Goal: Task Accomplishment & Management: Complete application form

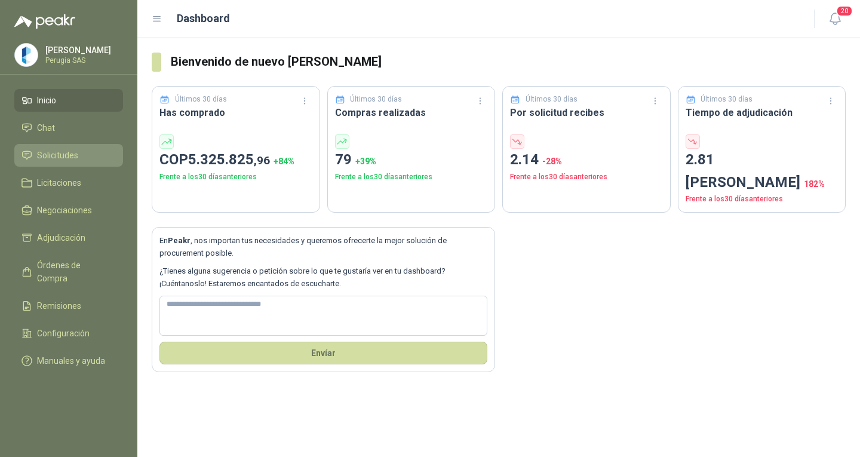
click at [53, 152] on span "Solicitudes" at bounding box center [57, 155] width 41 height 13
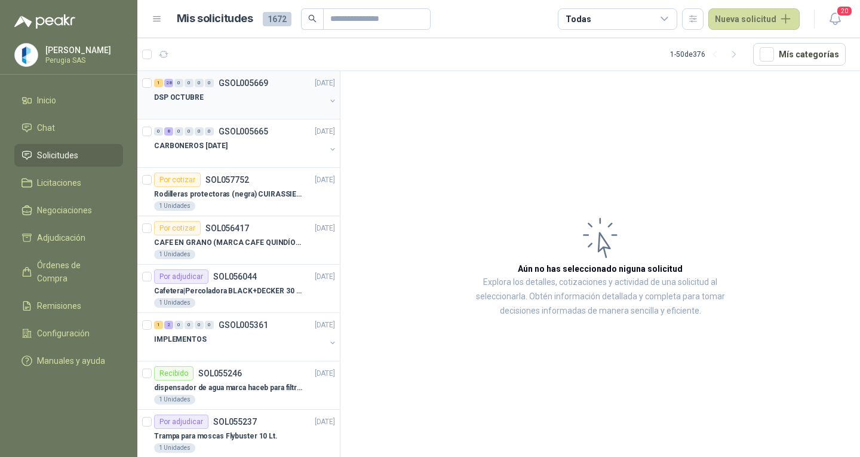
click at [257, 76] on div "1 28 0 0 0 0 GSOL005669 [DATE]" at bounding box center [245, 83] width 183 height 14
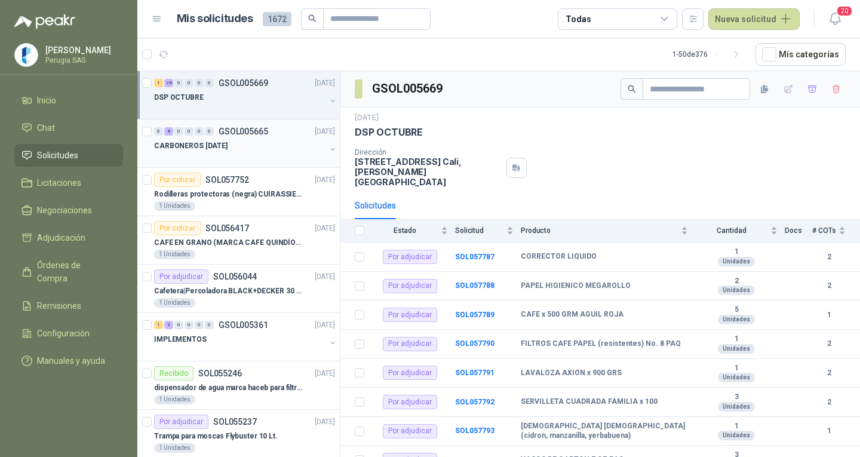
click at [253, 142] on div "CARBONEROS [DATE]" at bounding box center [239, 146] width 171 height 14
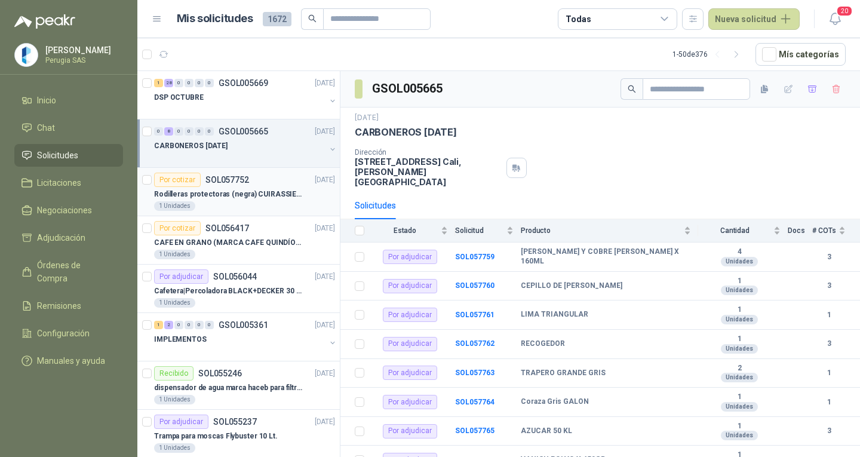
click at [263, 186] on div "Por cotizar SOL057752 [DATE]" at bounding box center [244, 180] width 181 height 14
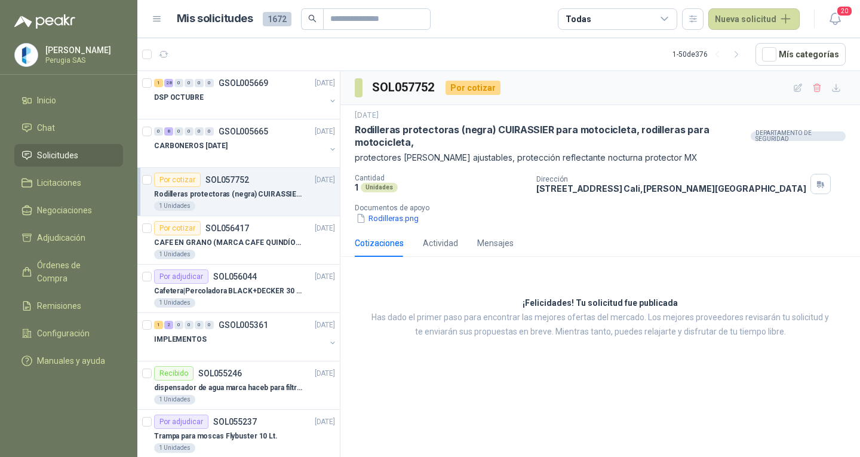
click at [263, 185] on div "Por cotizar SOL057752 [DATE]" at bounding box center [244, 180] width 181 height 14
click at [238, 129] on p "GSOL005665" at bounding box center [244, 131] width 50 height 8
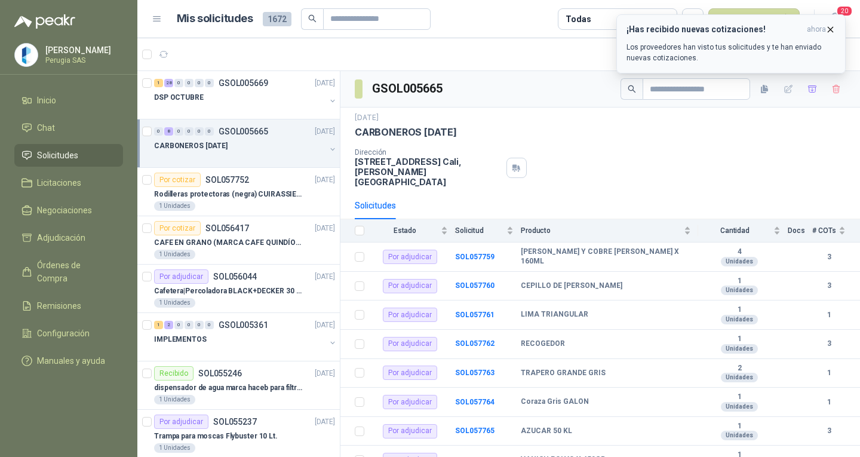
click at [833, 32] on icon "button" at bounding box center [830, 29] width 5 height 5
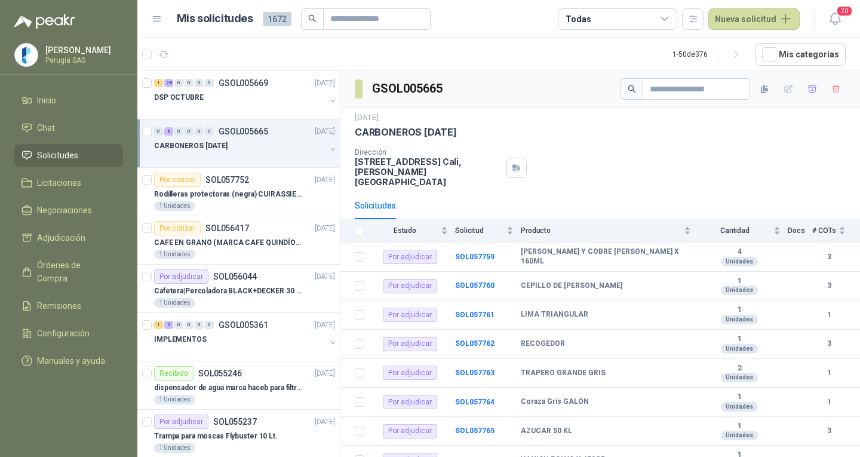
click at [53, 156] on span "Solicitudes" at bounding box center [57, 155] width 41 height 13
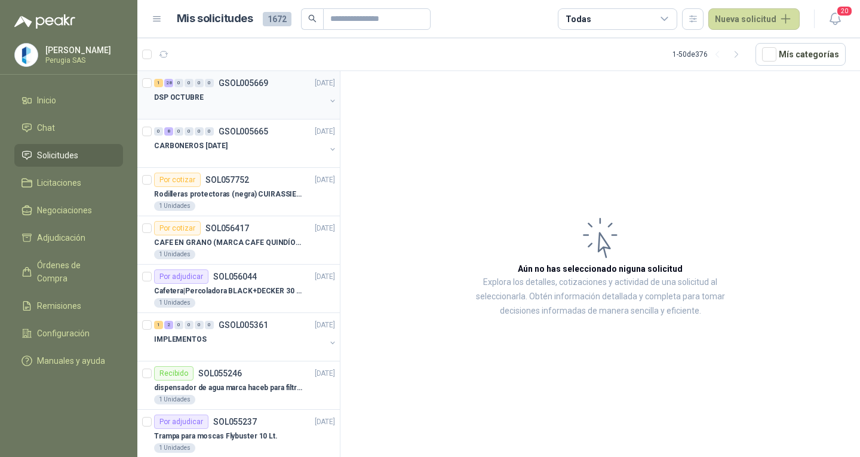
click at [263, 79] on p "GSOL005669" at bounding box center [244, 83] width 50 height 8
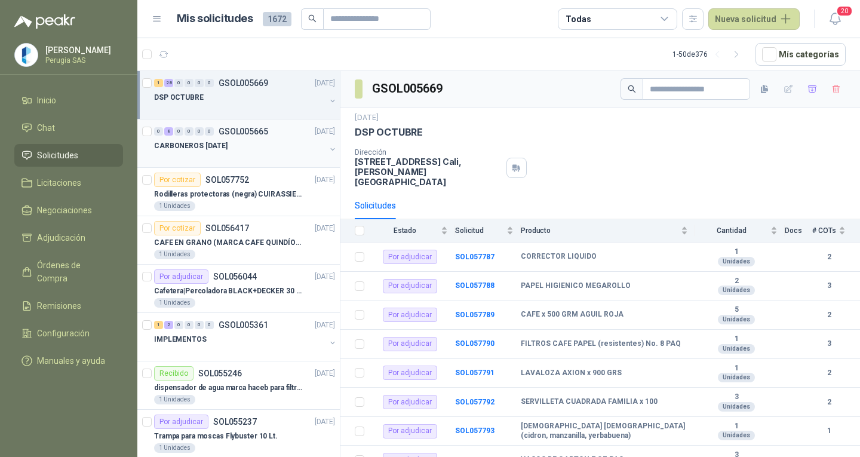
click at [255, 149] on div "CARBONEROS [DATE]" at bounding box center [239, 146] width 171 height 14
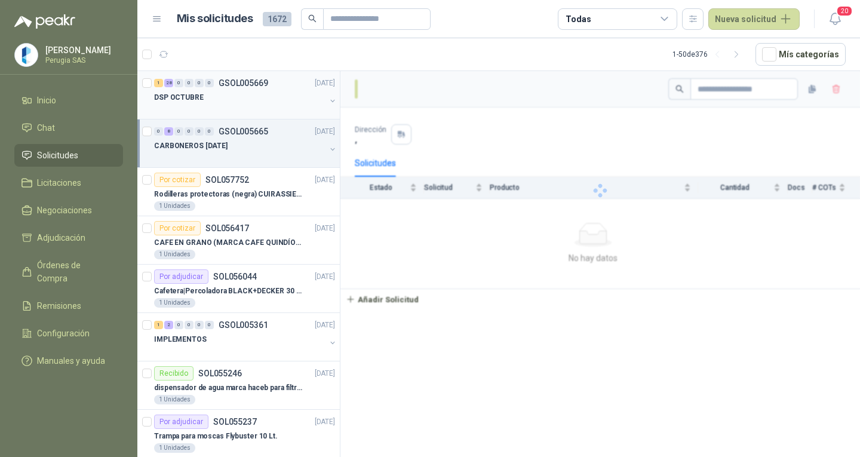
click at [259, 79] on p "GSOL005669" at bounding box center [244, 83] width 50 height 8
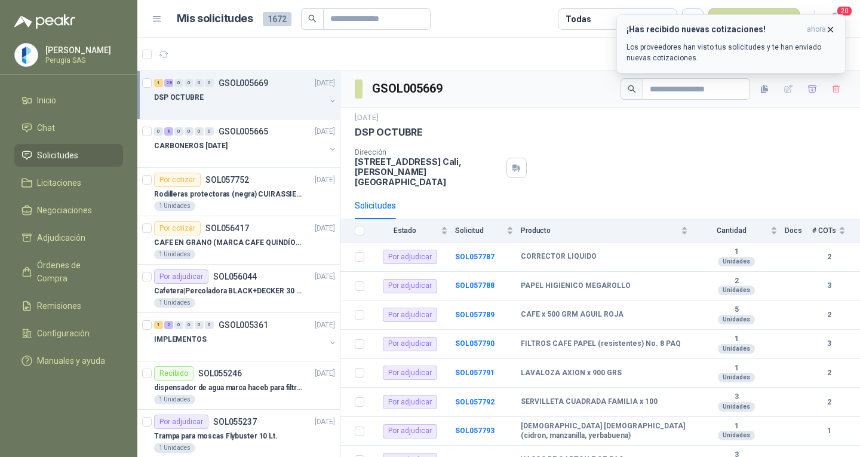
click at [725, 39] on div "¡Has recibido nuevas cotizaciones! ahora Los proveedores han visto tus solicitu…" at bounding box center [730, 43] width 209 height 39
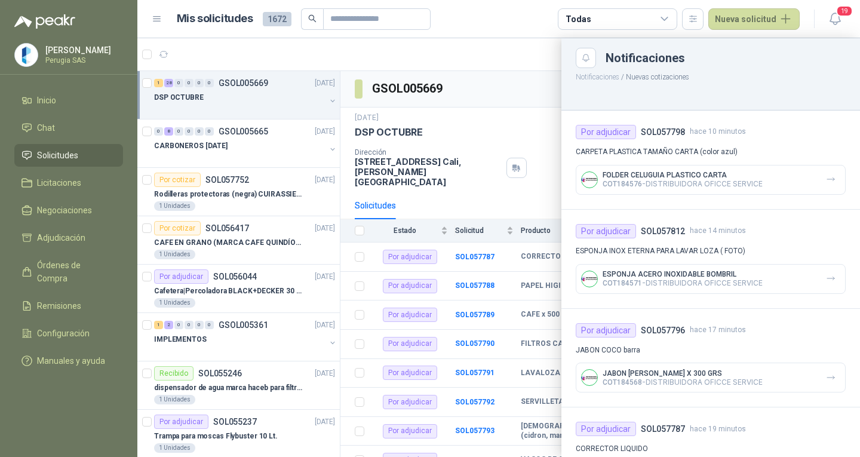
click at [510, 83] on div at bounding box center [498, 247] width 722 height 419
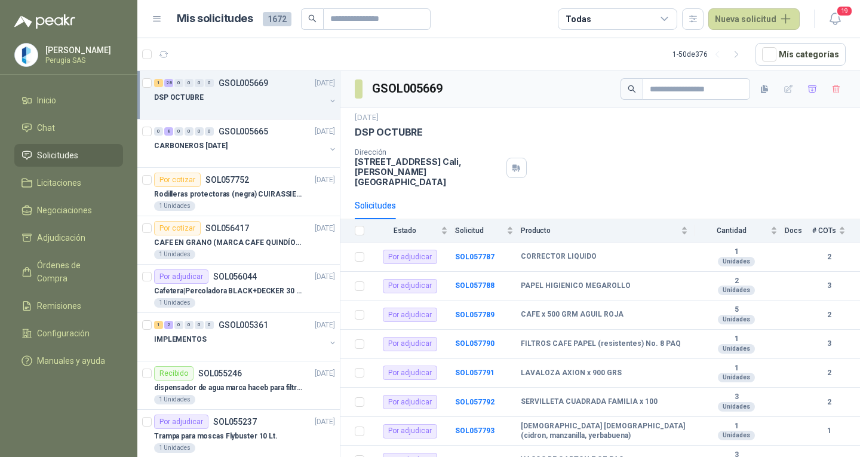
click at [53, 159] on span "Solicitudes" at bounding box center [57, 155] width 41 height 13
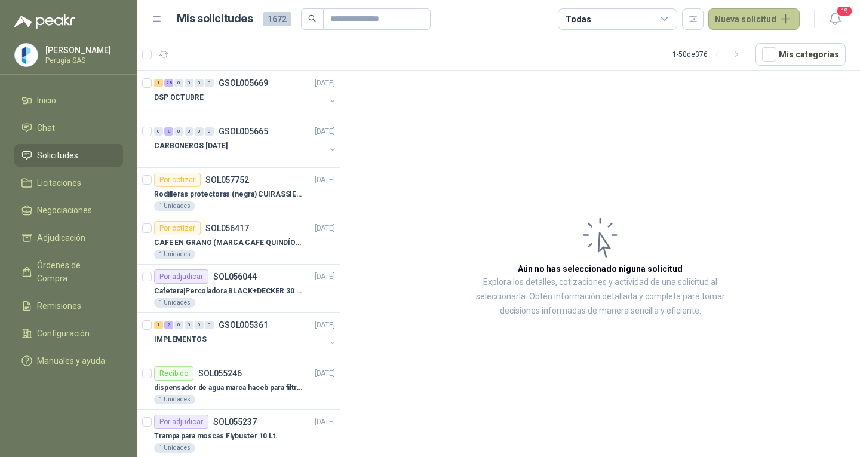
click at [736, 21] on button "Nueva solicitud" at bounding box center [753, 18] width 91 height 21
click at [745, 42] on link "Solicitud" at bounding box center [768, 48] width 102 height 21
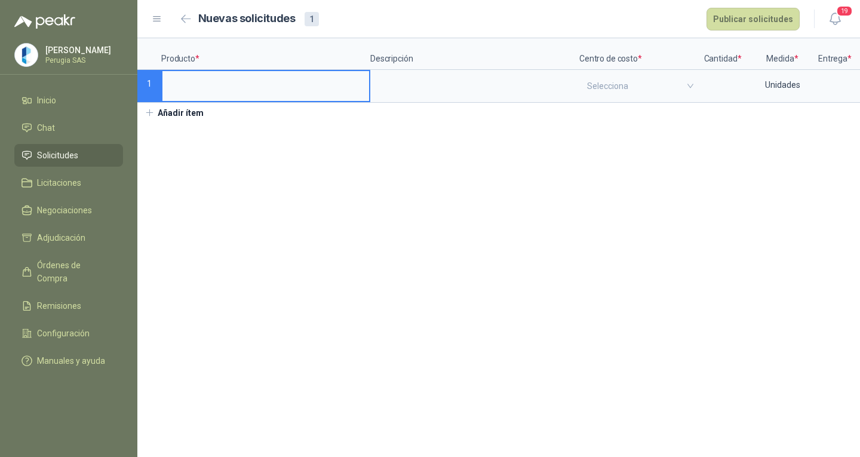
click at [185, 81] on input at bounding box center [265, 82] width 207 height 23
click at [175, 81] on input "**********" at bounding box center [265, 82] width 207 height 23
click at [217, 90] on input "**********" at bounding box center [265, 82] width 207 height 23
type input "**********"
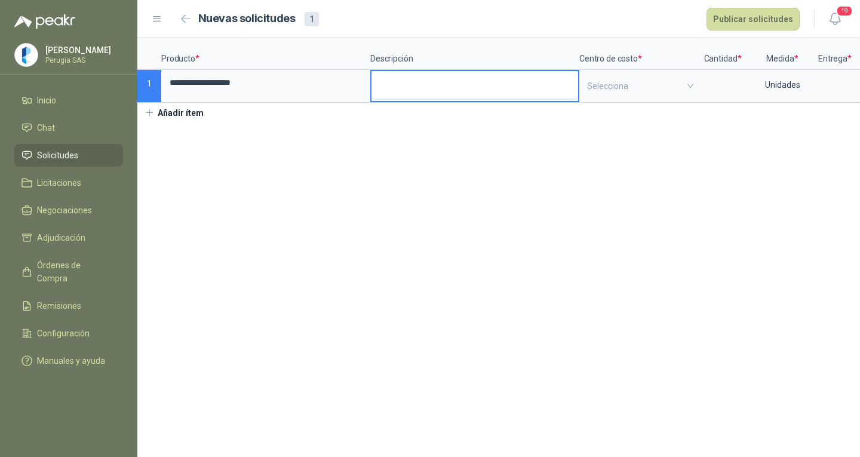
click at [442, 76] on textarea at bounding box center [474, 84] width 207 height 27
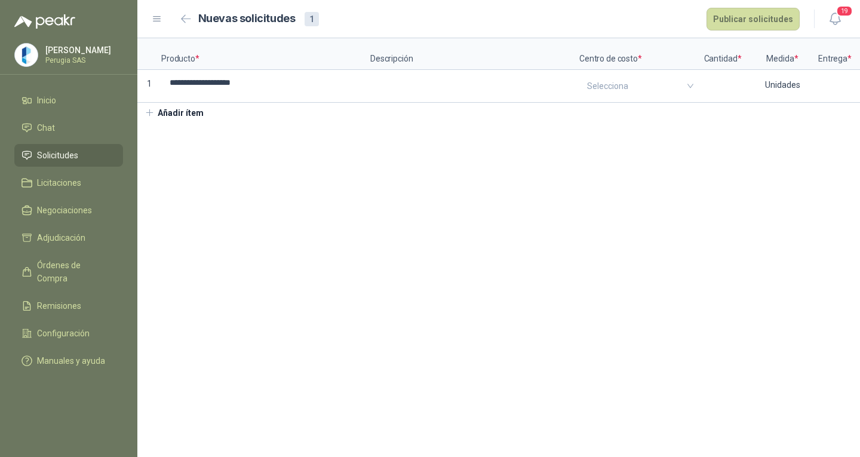
click at [609, 64] on p "Centro de costo *" at bounding box center [638, 54] width 119 height 32
click at [625, 85] on input "search" at bounding box center [639, 86] width 104 height 30
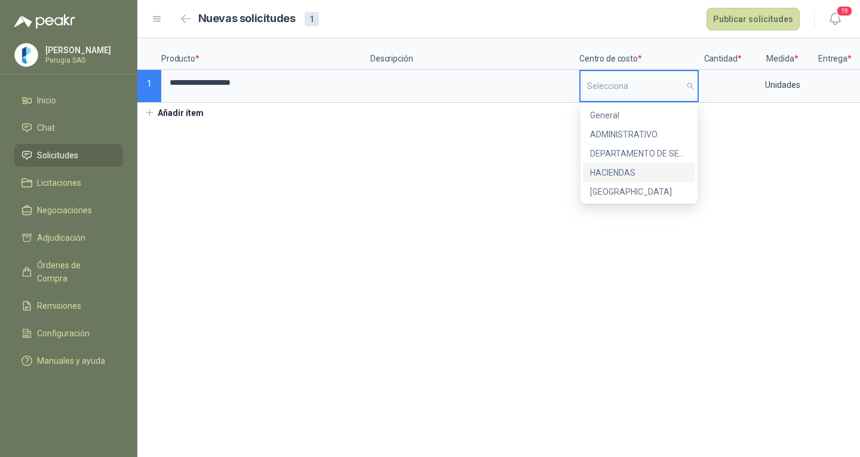
click at [628, 177] on div "HACIENDAS" at bounding box center [639, 172] width 98 height 13
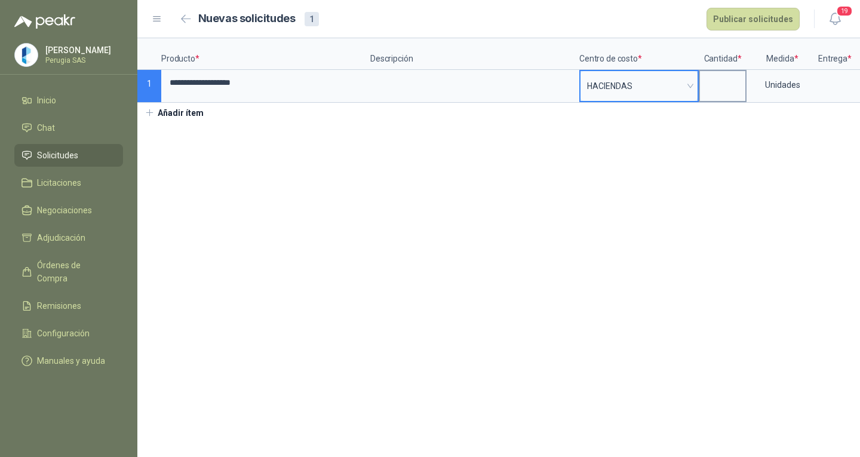
click at [705, 97] on label at bounding box center [722, 86] width 45 height 30
click at [705, 94] on input at bounding box center [722, 82] width 45 height 23
click at [823, 91] on div at bounding box center [862, 86] width 87 height 30
type input "*"
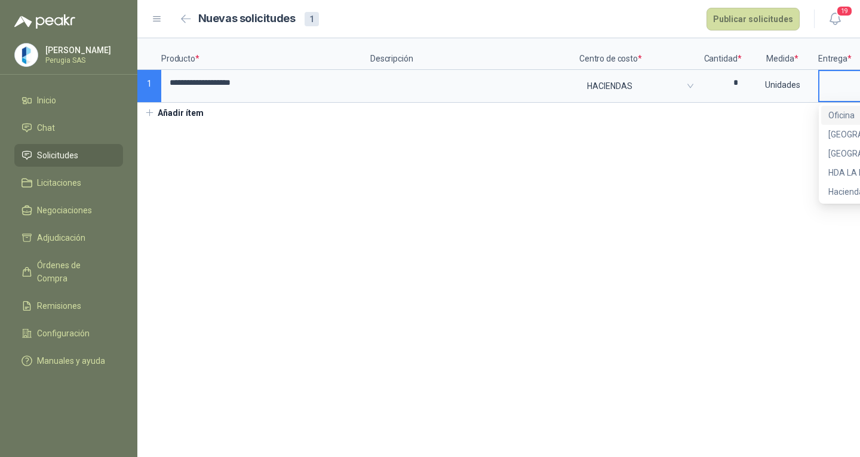
scroll to position [0, 39]
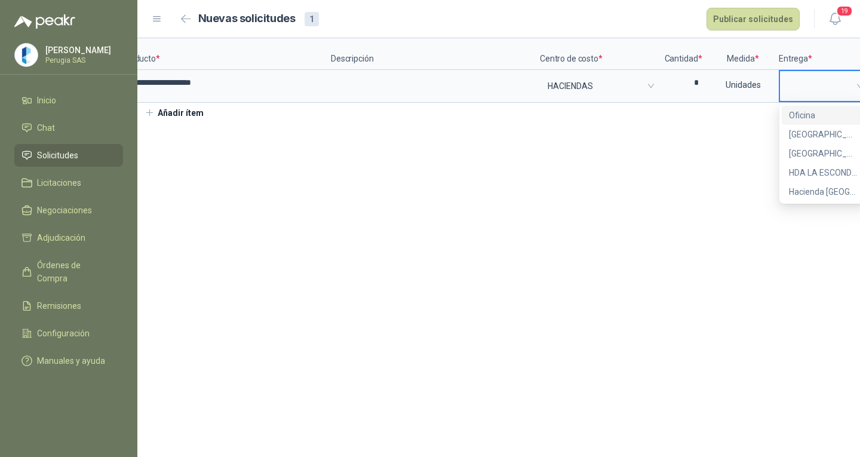
click at [824, 115] on div "Oficina" at bounding box center [823, 115] width 68 height 13
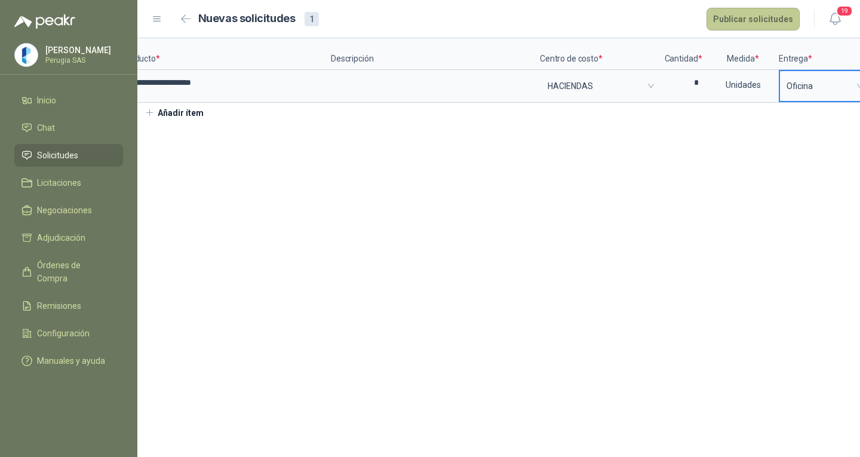
click at [758, 25] on button "Publicar solicitudes" at bounding box center [752, 19] width 93 height 23
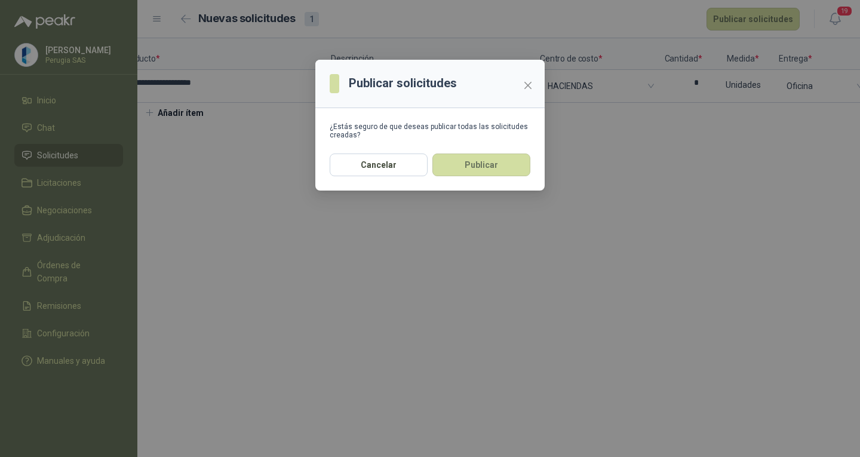
click at [468, 163] on button "Publicar" at bounding box center [481, 164] width 98 height 23
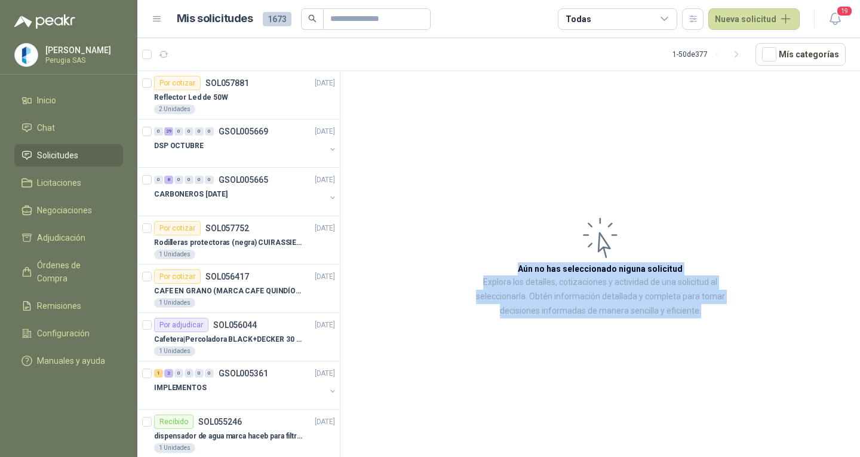
drag, startPoint x: 501, startPoint y: 185, endPoint x: 750, endPoint y: 338, distance: 292.2
click at [750, 338] on article "Aún no has seleccionado niguna solicitud Explora los detalles, cotizaciones y a…" at bounding box center [599, 266] width 519 height 390
click at [755, 358] on article "Aún no has seleccionado niguna solicitud Explora los detalles, cotizaciones y a…" at bounding box center [599, 266] width 519 height 390
click at [761, 370] on article "Aún no has seleccionado niguna solicitud Explora los detalles, cotizaciones y a…" at bounding box center [599, 266] width 519 height 390
drag, startPoint x: 789, startPoint y: 354, endPoint x: 421, endPoint y: 170, distance: 411.2
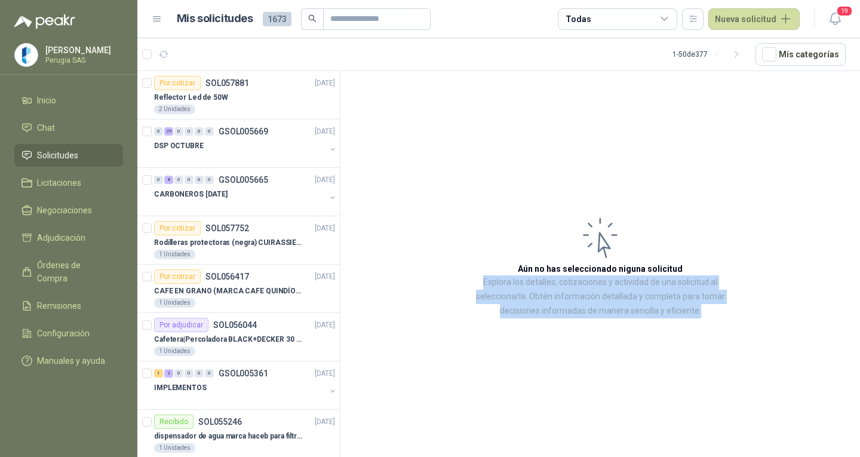
click at [421, 170] on article "Aún no has seleccionado niguna solicitud Explora los detalles, cotizaciones y a…" at bounding box center [599, 266] width 519 height 390
click at [470, 225] on article "Aún no has seleccionado niguna solicitud Explora los detalles, cotizaciones y a…" at bounding box center [599, 266] width 519 height 390
